Goal: Information Seeking & Learning: Learn about a topic

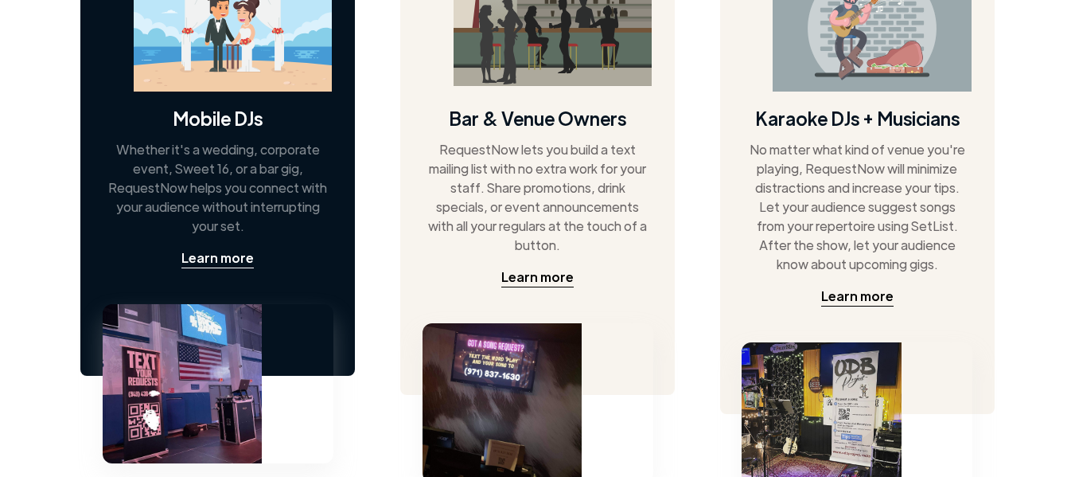
scroll to position [923, 0]
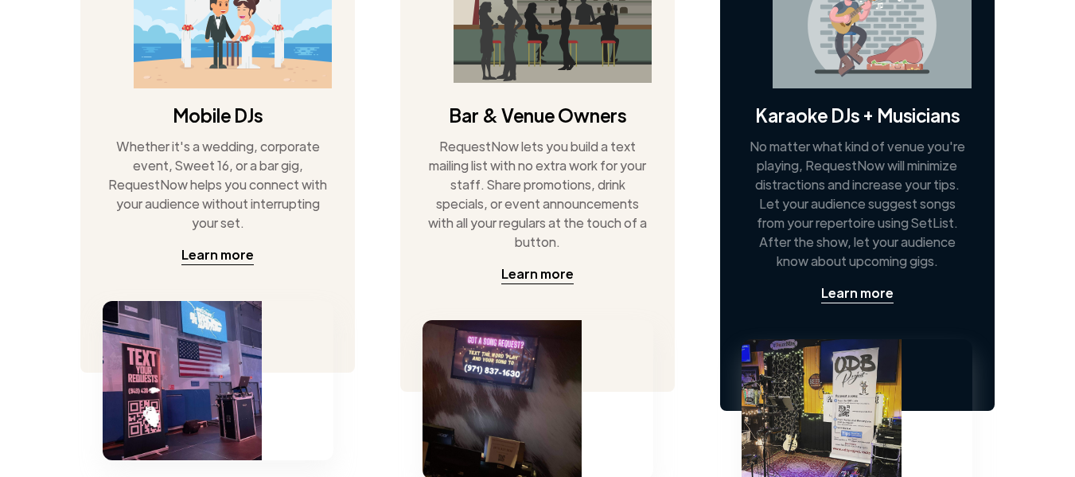
click at [958, 165] on div "No matter what kind of venue you're playing, RequestNow will minimize distracti…" at bounding box center [858, 204] width 220 height 134
click at [863, 294] on div "Learn more" at bounding box center [857, 292] width 72 height 19
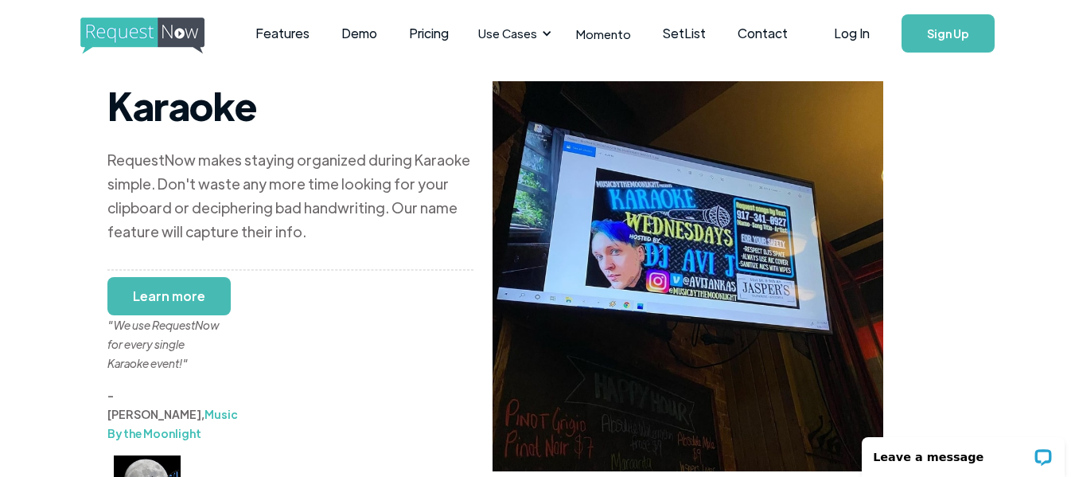
scroll to position [10, 0]
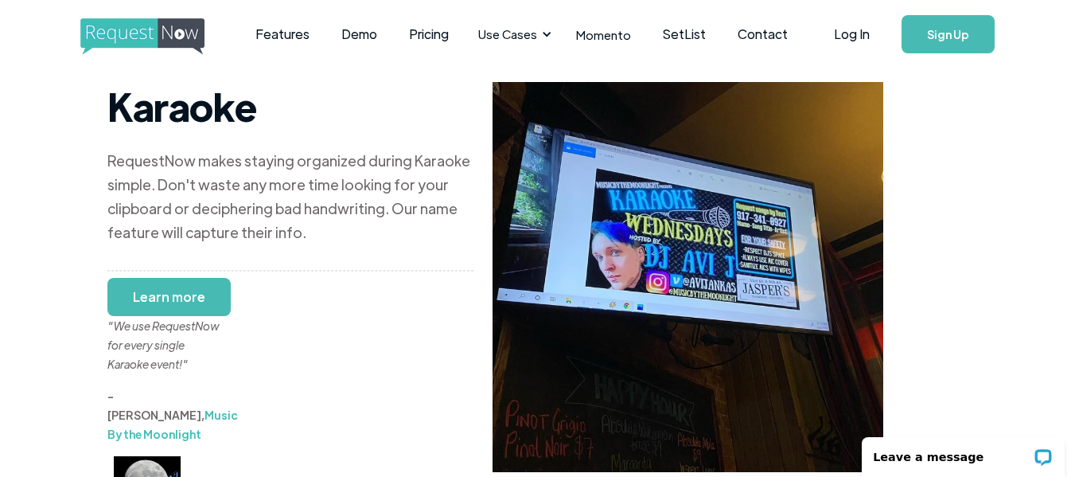
click at [158, 282] on link "Learn more" at bounding box center [168, 297] width 123 height 38
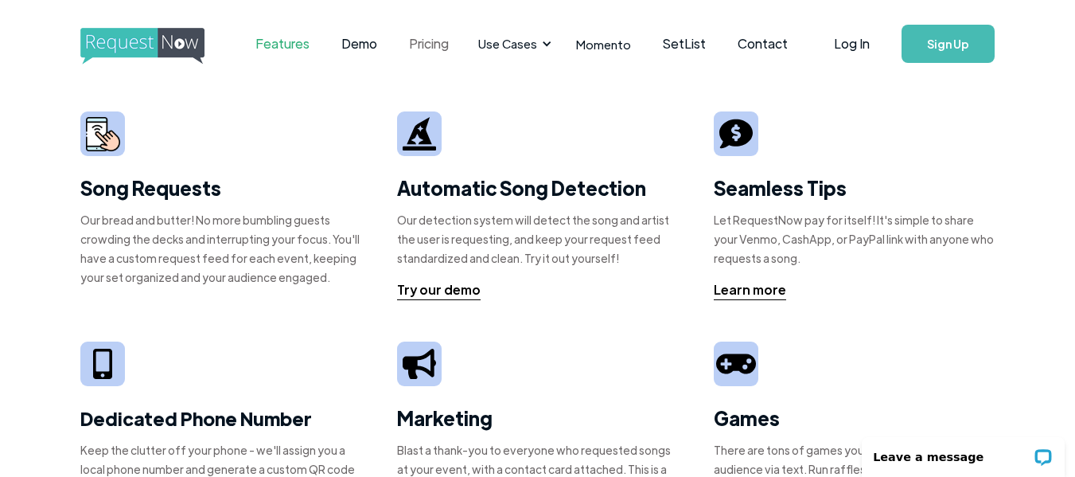
click at [420, 46] on link "Pricing" at bounding box center [429, 43] width 72 height 49
